Goal: Task Accomplishment & Management: Manage account settings

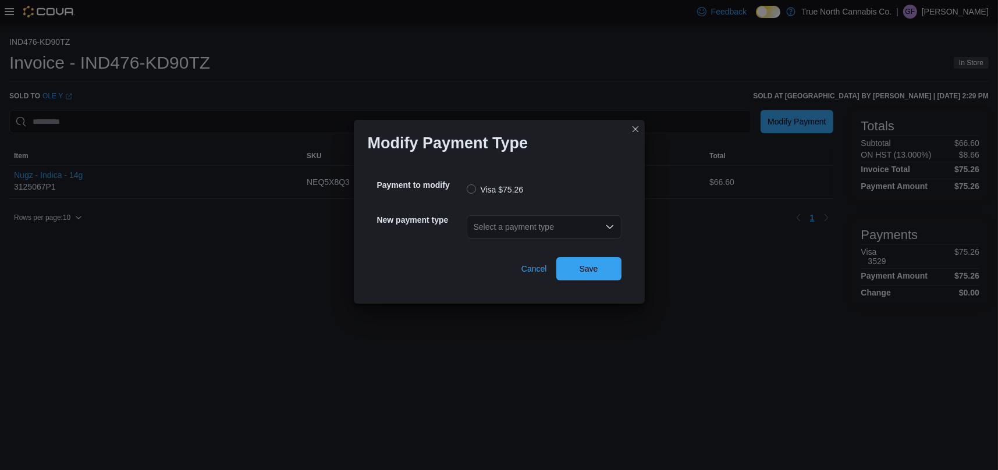
click at [509, 230] on div "Select a payment type" at bounding box center [544, 226] width 155 height 23
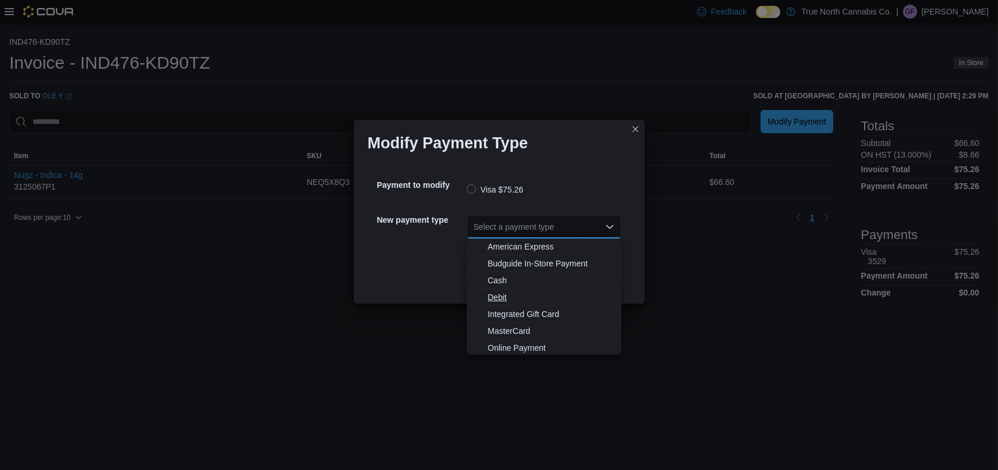
click at [505, 297] on span "Debit" at bounding box center [551, 298] width 127 height 12
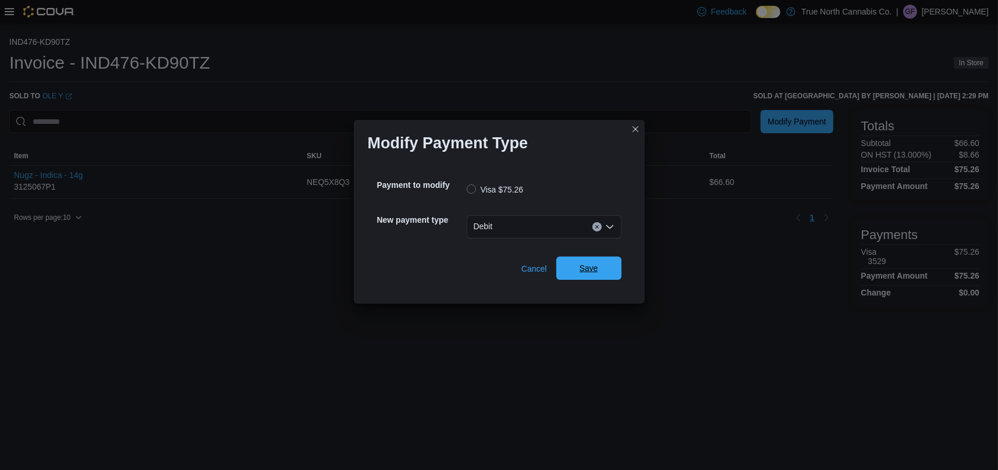
click at [583, 274] on span "Save" at bounding box center [589, 268] width 19 height 12
click at [548, 230] on div "Select a payment type" at bounding box center [544, 226] width 155 height 23
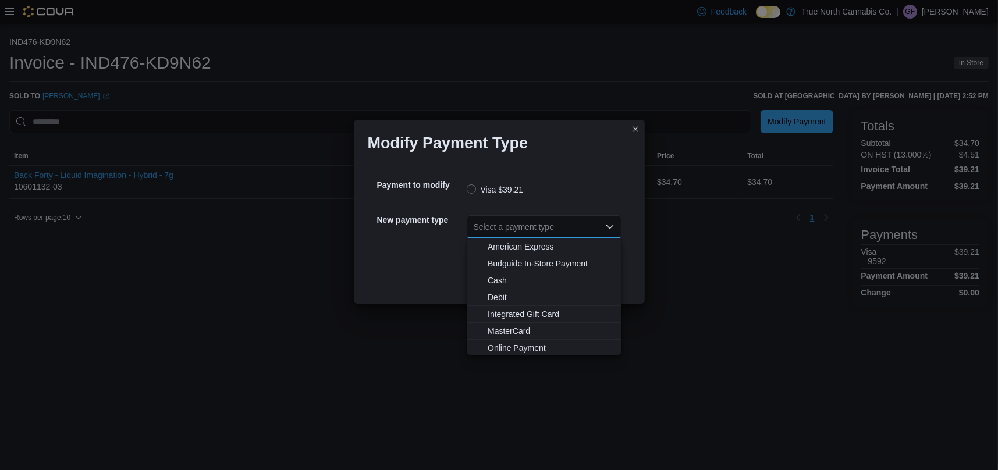
scroll to position [1, 0]
click at [524, 330] on span "MasterCard" at bounding box center [551, 330] width 127 height 12
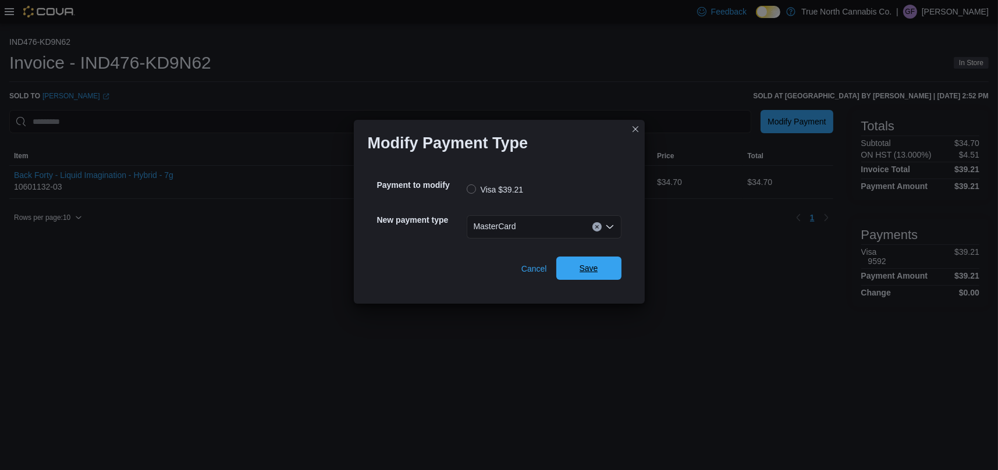
click at [580, 273] on span "Save" at bounding box center [589, 268] width 19 height 12
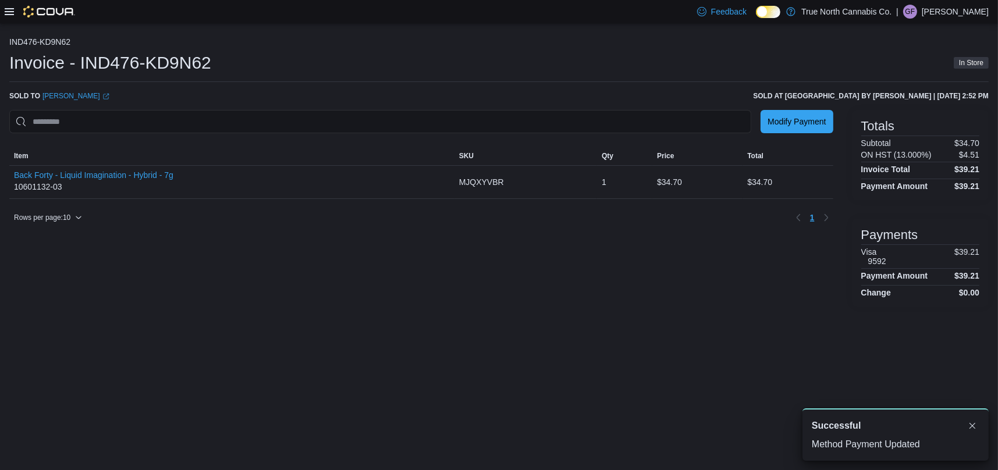
scroll to position [0, 0]
